Goal: Task Accomplishment & Management: Manage account settings

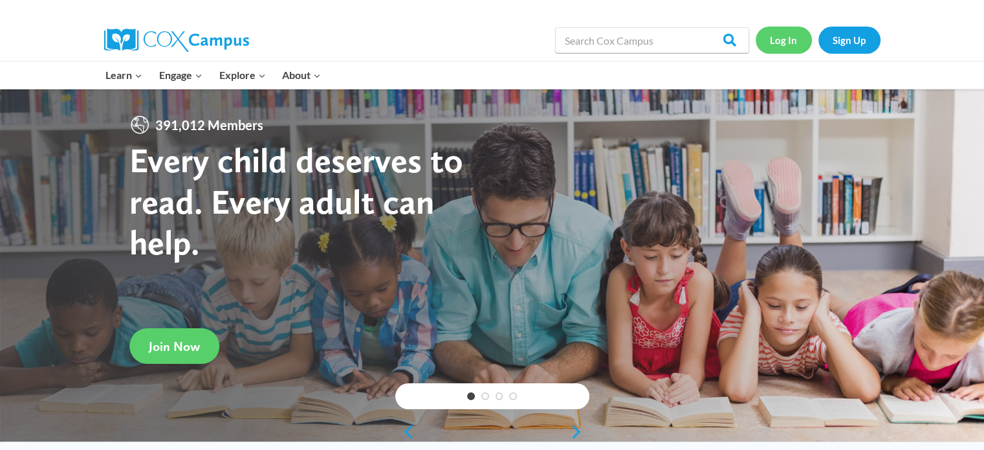
click at [779, 39] on link "Log In" at bounding box center [784, 40] width 56 height 27
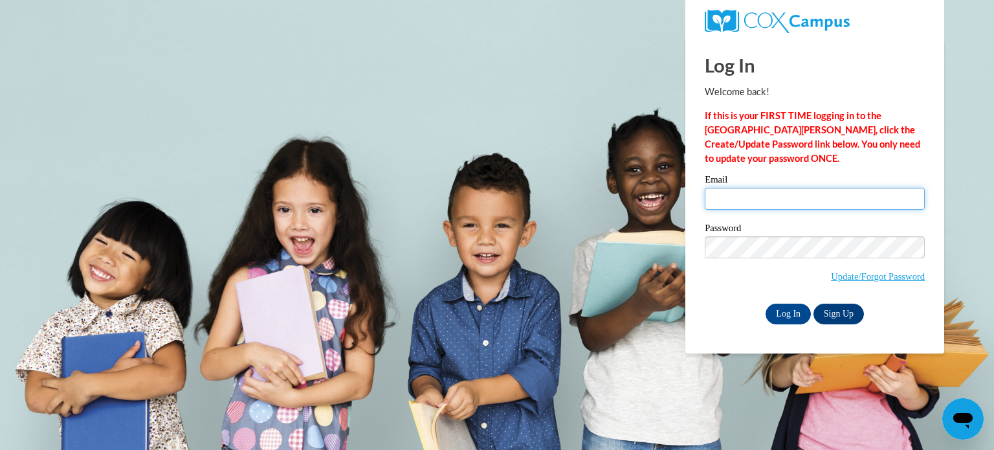
click at [782, 206] on input "Email" at bounding box center [815, 199] width 220 height 22
type input "harnold@pgsd.ms"
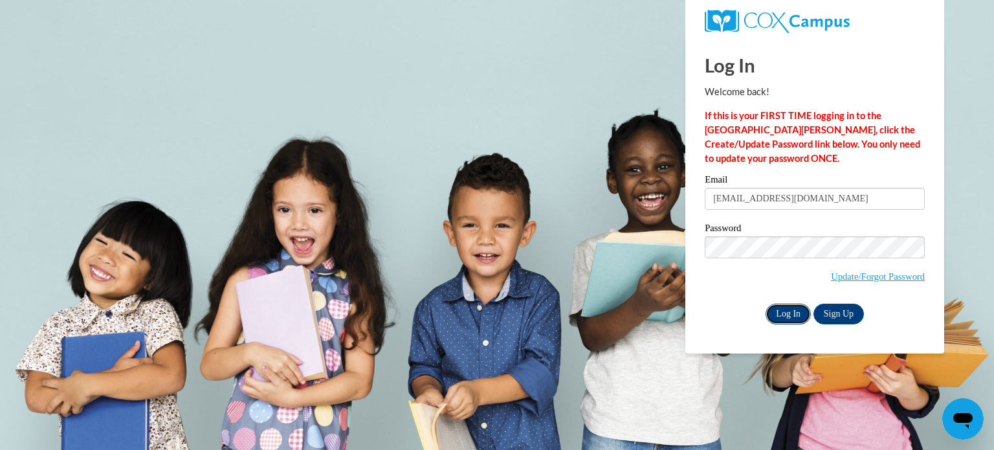
click at [787, 304] on input "Log In" at bounding box center [788, 314] width 45 height 21
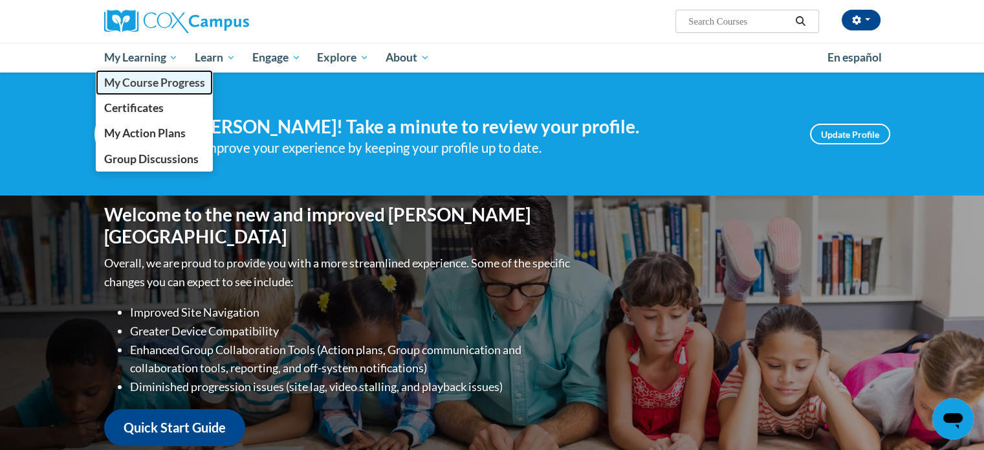
click at [164, 82] on span "My Course Progress" at bounding box center [154, 83] width 101 height 14
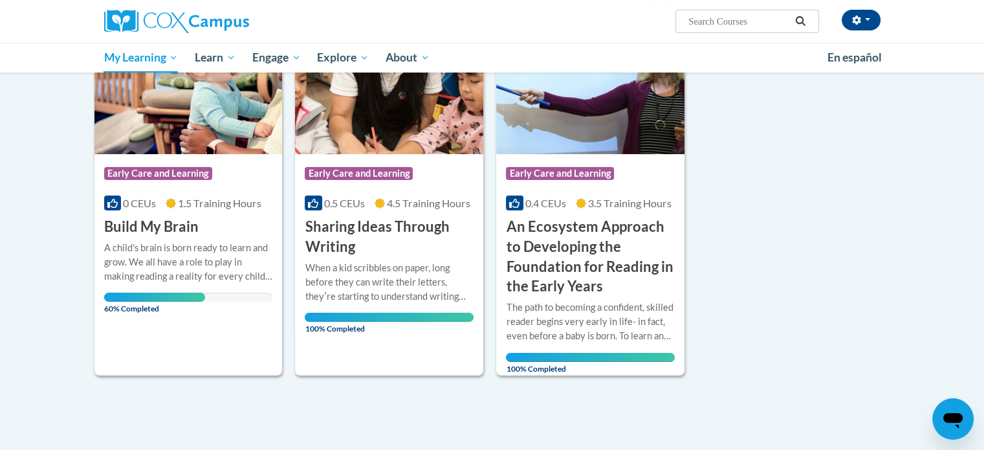
scroll to position [104, 0]
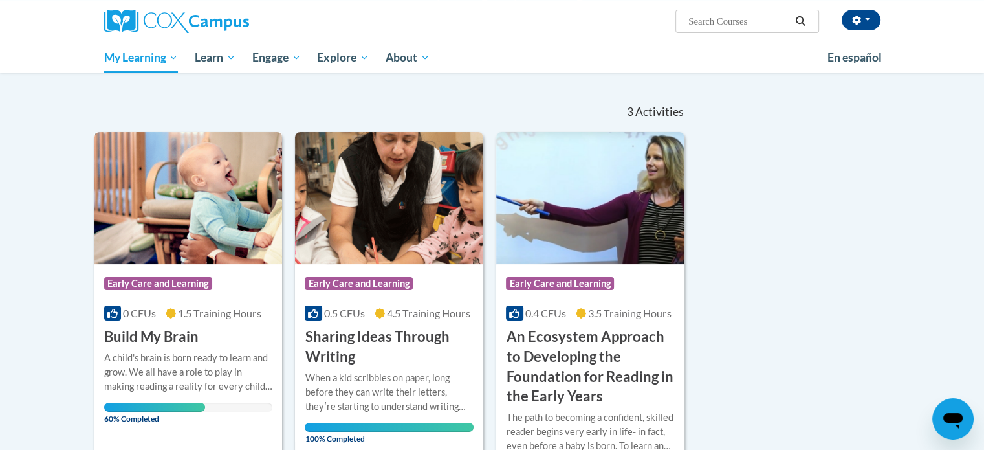
click at [127, 373] on div "A child's brain is born ready to learn and grow. We all have a role to play in …" at bounding box center [188, 372] width 169 height 43
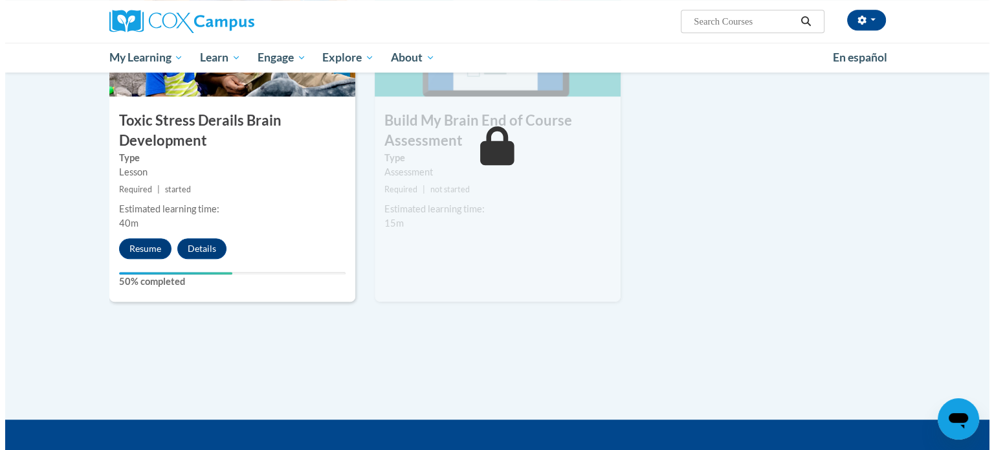
scroll to position [753, 0]
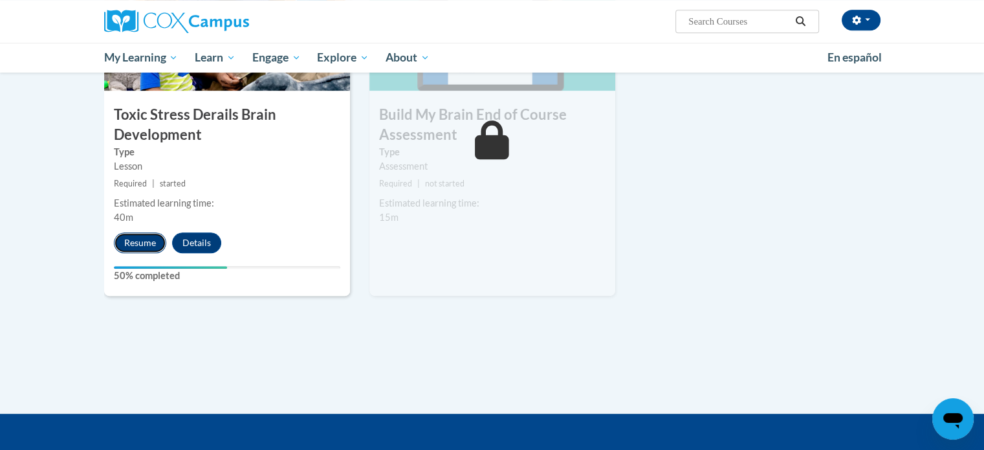
click at [142, 250] on button "Resume" at bounding box center [140, 242] width 52 height 21
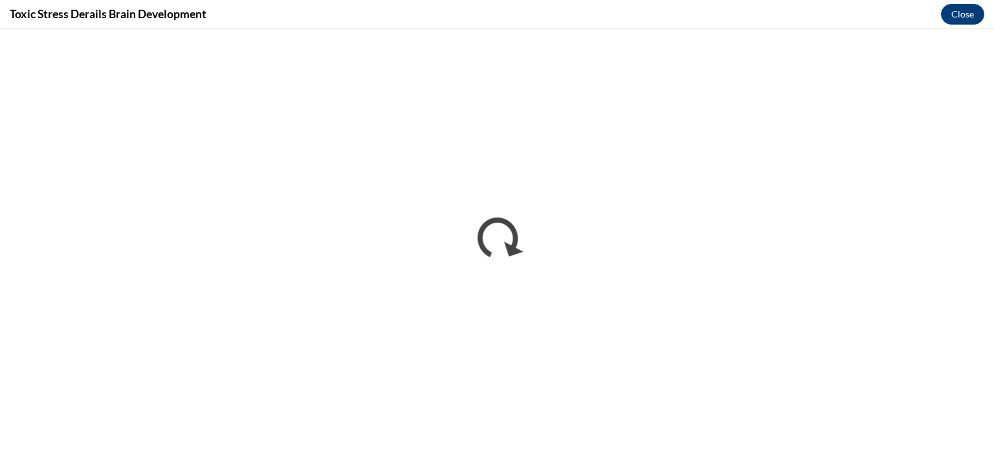
scroll to position [0, 0]
